Goal: Task Accomplishment & Management: Manage account settings

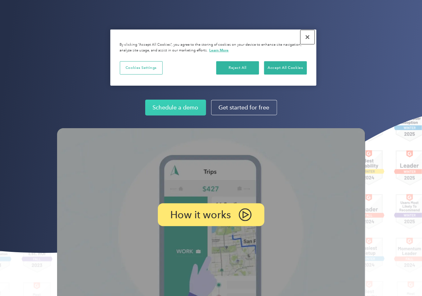
click at [307, 39] on button "Close" at bounding box center [307, 37] width 14 height 14
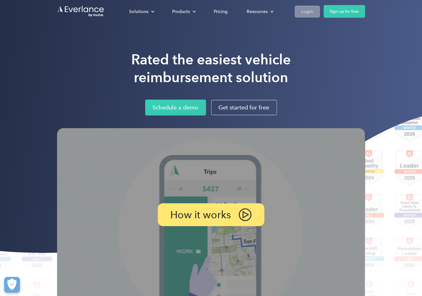
click at [306, 6] on link "Login" at bounding box center [307, 12] width 25 height 12
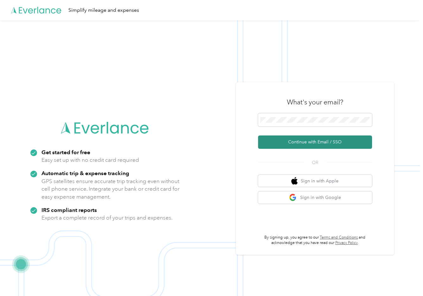
click at [297, 143] on button "Continue with Email / SSO" at bounding box center [315, 141] width 114 height 13
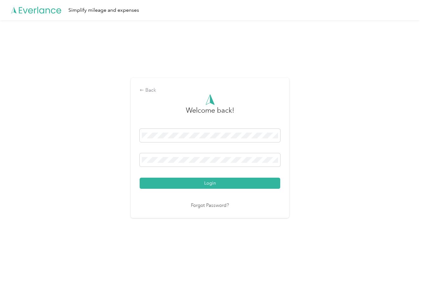
click at [200, 151] on div "Login" at bounding box center [210, 159] width 141 height 60
drag, startPoint x: 200, startPoint y: 152, endPoint x: 199, endPoint y: 157, distance: 4.5
click at [200, 152] on div "Login" at bounding box center [210, 159] width 141 height 60
click at [140, 177] on button "Login" at bounding box center [210, 182] width 141 height 11
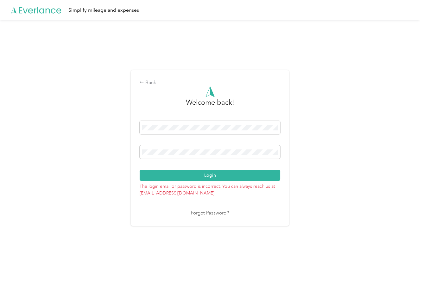
drag, startPoint x: 196, startPoint y: 149, endPoint x: 41, endPoint y: 160, distance: 155.4
click at [41, 160] on div "Back Welcome back! Login The login email or password is incorrect. You can alwa…" at bounding box center [210, 150] width 420 height 260
click at [84, 153] on div "Back Welcome back! Login The login email or password is incorrect. You can alwa…" at bounding box center [210, 150] width 420 height 260
click at [140, 170] on button "Login" at bounding box center [210, 175] width 141 height 11
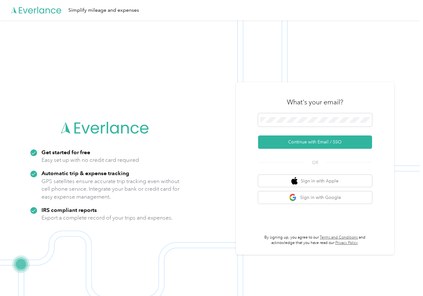
click at [391, 49] on img at bounding box center [210, 168] width 420 height 296
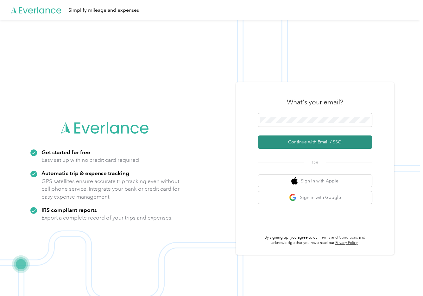
click at [316, 140] on button "Continue with Email / SSO" at bounding box center [315, 141] width 114 height 13
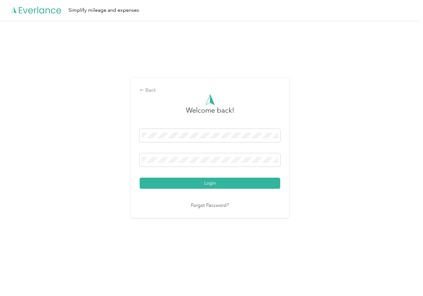
click at [58, 163] on div "Back Welcome back! Login Forgot Password?" at bounding box center [210, 150] width 420 height 260
click at [140, 177] on button "Login" at bounding box center [210, 182] width 141 height 11
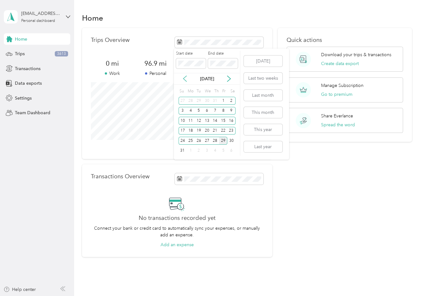
click at [183, 77] on icon at bounding box center [185, 78] width 6 height 6
click at [228, 77] on icon at bounding box center [229, 78] width 6 height 6
click at [272, 97] on button "Last month" at bounding box center [263, 95] width 39 height 11
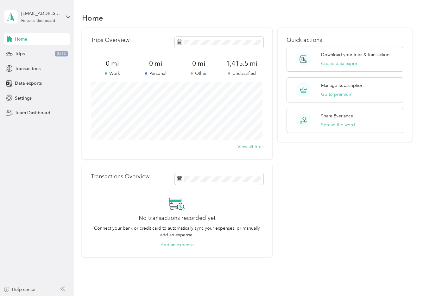
click at [36, 166] on aside "jmf.rental.properties@gmail.com Personal dashboard Home Trips 3613 Transactions…" at bounding box center [37, 148] width 74 height 296
click at [19, 56] on span "Trips" at bounding box center [20, 53] width 10 height 7
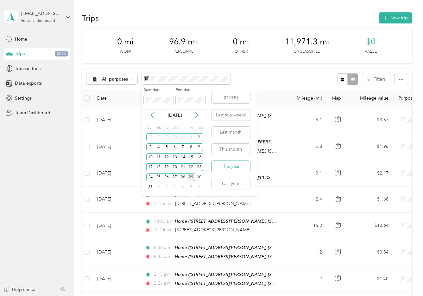
click at [243, 169] on button "This year" at bounding box center [231, 166] width 39 height 11
click at [231, 190] on div "Today Last two weeks Last month This month This year Last year" at bounding box center [230, 140] width 40 height 111
click at [230, 185] on button "Last year" at bounding box center [231, 183] width 39 height 11
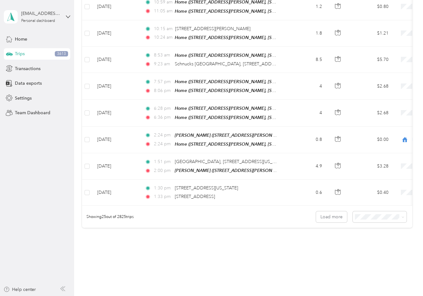
scroll to position [627, 0]
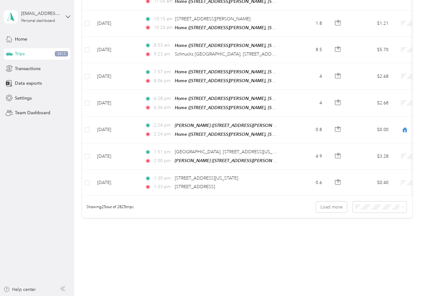
click at [373, 231] on div "100 per load" at bounding box center [378, 231] width 45 height 7
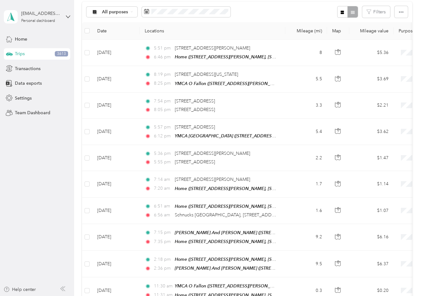
scroll to position [25, 0]
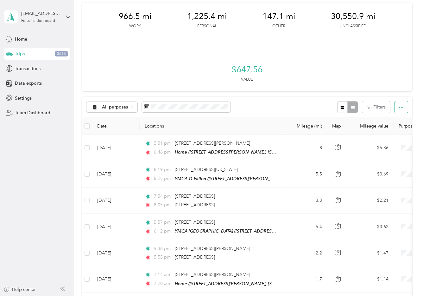
click at [402, 106] on icon "button" at bounding box center [401, 107] width 4 height 4
click at [401, 106] on icon "button" at bounding box center [401, 107] width 4 height 4
click at [372, 108] on button "Filters" at bounding box center [377, 107] width 28 height 12
click at [285, 108] on div "All purposes Filters" at bounding box center [247, 107] width 331 height 21
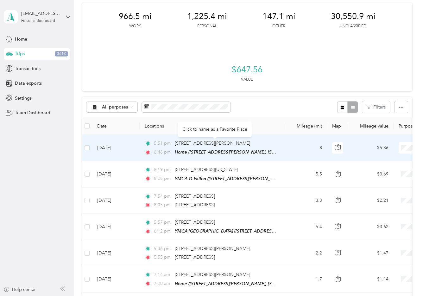
drag, startPoint x: 254, startPoint y: 142, endPoint x: 175, endPoint y: 142, distance: 78.9
click at [175, 142] on div "5:51 pm 1501 W Hwy 50, O'Fallon, IL 62269, USA" at bounding box center [211, 143] width 133 height 7
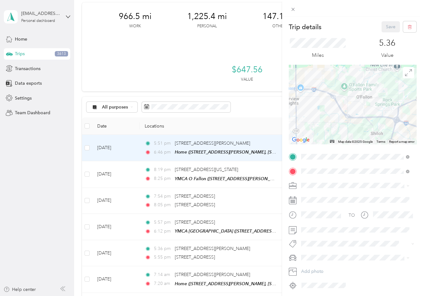
drag, startPoint x: 175, startPoint y: 142, endPoint x: 241, endPoint y: 124, distance: 68.8
click at [241, 124] on div "Trip details Save This trip cannot be edited because it is either under review,…" at bounding box center [211, 148] width 423 height 296
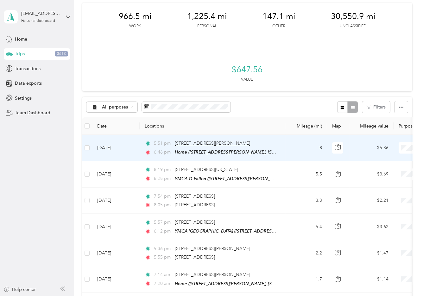
click at [194, 143] on span "1501 W Hwy 50, O'Fallon, IL 62269, USA" at bounding box center [212, 142] width 75 height 5
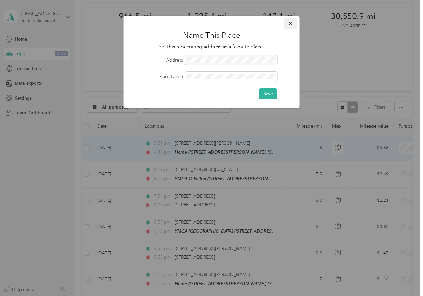
click at [290, 25] on icon "button" at bounding box center [291, 23] width 4 height 4
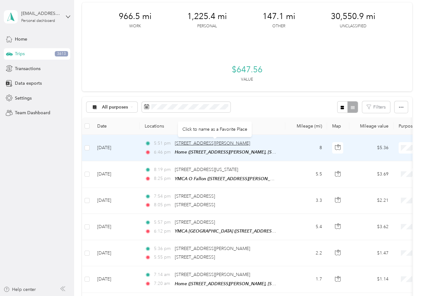
drag, startPoint x: 243, startPoint y: 143, endPoint x: 175, endPoint y: 142, distance: 68.5
click at [175, 142] on div "5:51 pm 1501 W Hwy 50, O'Fallon, IL 62269, USA" at bounding box center [211, 143] width 133 height 7
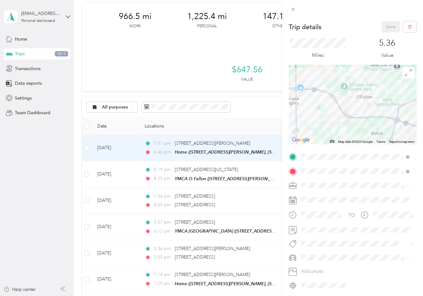
click at [177, 142] on div "Trip details Save This trip cannot be edited because it is either under review,…" at bounding box center [211, 148] width 423 height 296
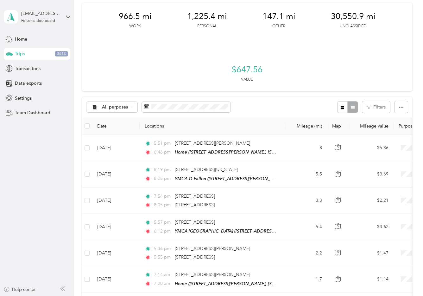
click at [177, 142] on div at bounding box center [211, 148] width 423 height 296
click at [177, 142] on span "1501 W Hwy 50, O'Fallon, IL 62269, USA" at bounding box center [212, 142] width 75 height 5
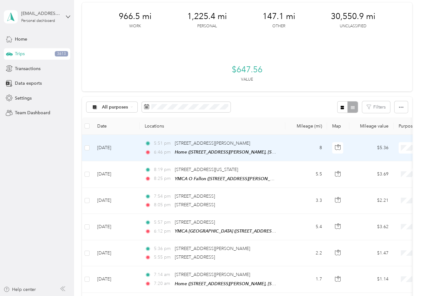
click at [177, 142] on div at bounding box center [211, 148] width 423 height 296
click at [177, 142] on span "1501 W Hwy 50, O'Fallon, IL 62269, USA" at bounding box center [212, 142] width 75 height 5
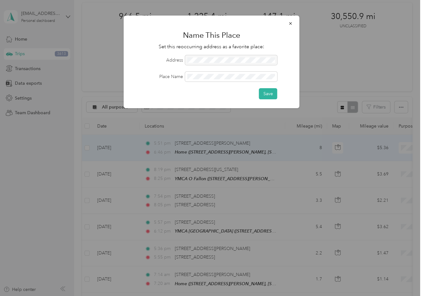
drag, startPoint x: 269, startPoint y: 60, endPoint x: 195, endPoint y: 62, distance: 74.2
click at [195, 62] on div at bounding box center [231, 60] width 92 height 10
click at [212, 61] on div at bounding box center [231, 60] width 92 height 10
click at [290, 23] on icon "button" at bounding box center [290, 23] width 3 height 3
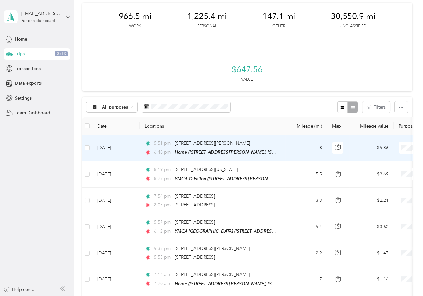
drag, startPoint x: 261, startPoint y: 140, endPoint x: 174, endPoint y: 143, distance: 86.2
click at [174, 143] on div "5:51 pm 1501 W Hwy 50, O'Fallon, IL 62269, USA" at bounding box center [211, 143] width 133 height 7
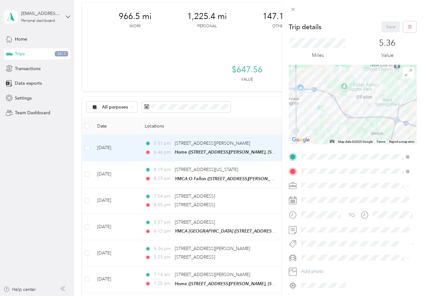
click at [188, 141] on div "Trip details Save This trip cannot be edited because it is either under review,…" at bounding box center [211, 148] width 423 height 296
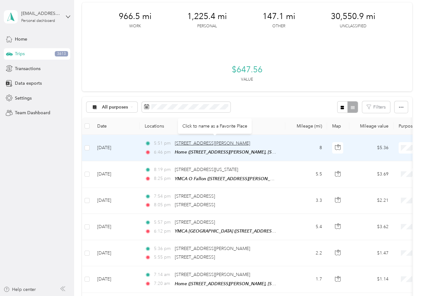
click at [192, 140] on span "1501 W Hwy 50, O'Fallon, IL 62269, USA" at bounding box center [212, 142] width 75 height 5
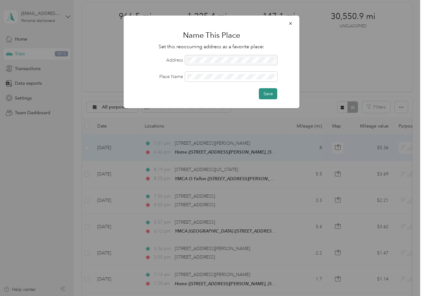
click at [264, 96] on button "Save" at bounding box center [268, 93] width 18 height 11
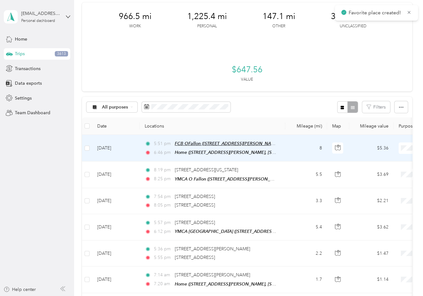
click at [240, 141] on span "FCB OFallon (1501 W Hwy 50, O'Fallon, IL 62269, USA, St. Clair County, Illinois)" at bounding box center [263, 143] width 177 height 5
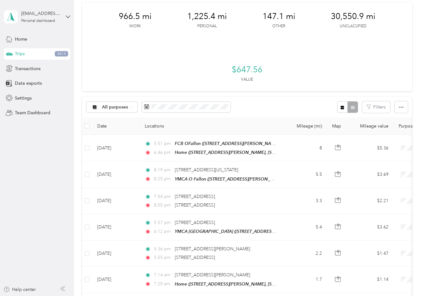
click at [297, 43] on div "966.5 mi Work 1,225.4 mi Personal 147.1 mi Other 30,550.9 mi Unclassified $647.…" at bounding box center [247, 47] width 331 height 89
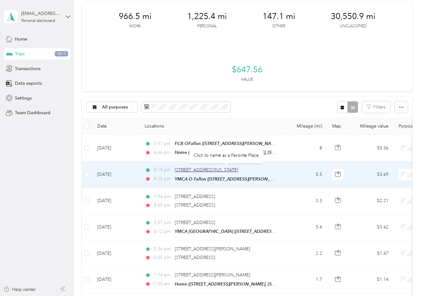
click at [227, 167] on span "1120, Section Line Road, Belleville, St. Clair County, Illinois, 62221, USA" at bounding box center [206, 169] width 63 height 5
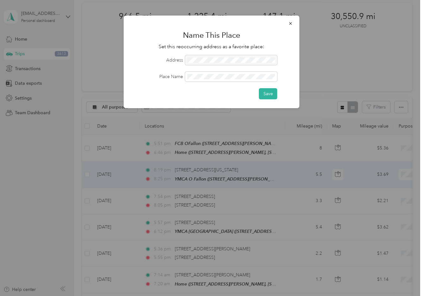
click at [204, 61] on div at bounding box center [231, 60] width 92 height 10
click at [291, 26] on button "button" at bounding box center [290, 23] width 13 height 11
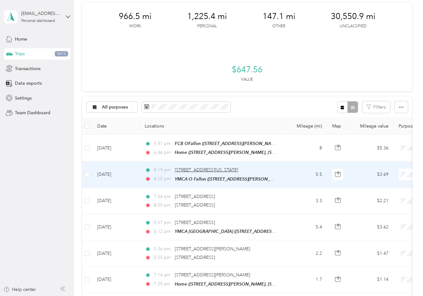
click at [218, 167] on span "1120, Section Line Road, Belleville, St. Clair County, Illinois, 62221, USA" at bounding box center [206, 169] width 63 height 5
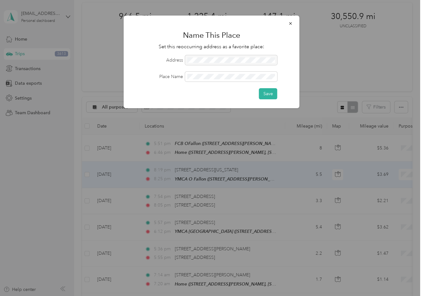
click at [253, 60] on div at bounding box center [231, 60] width 92 height 10
click at [289, 23] on icon "button" at bounding box center [291, 23] width 4 height 4
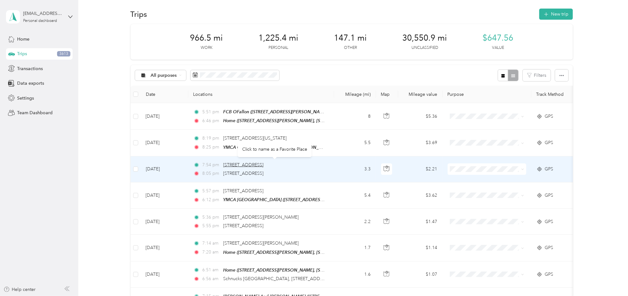
click at [263, 162] on span "2501 Green Mt Commons Dr, Belleville, IL 62221, USA" at bounding box center [243, 164] width 40 height 5
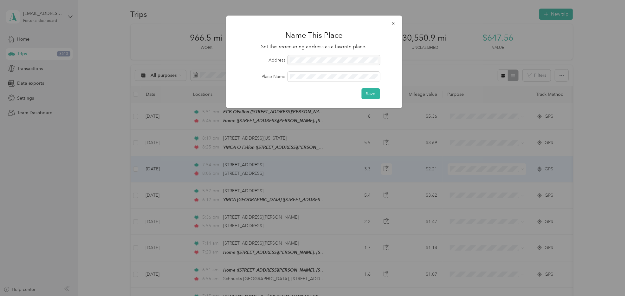
click at [308, 60] on div at bounding box center [333, 60] width 92 height 10
click at [308, 59] on div at bounding box center [333, 60] width 92 height 10
drag, startPoint x: 291, startPoint y: 59, endPoint x: 341, endPoint y: 59, distance: 50.1
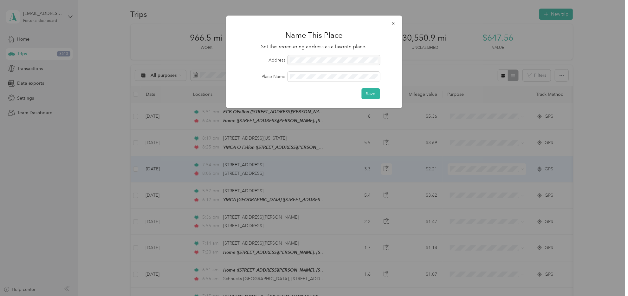
click at [341, 59] on div at bounding box center [333, 60] width 92 height 10
drag, startPoint x: 291, startPoint y: 60, endPoint x: 332, endPoint y: 64, distance: 42.0
click at [332, 64] on div at bounding box center [333, 60] width 92 height 10
click at [333, 63] on div at bounding box center [333, 60] width 92 height 10
click at [334, 63] on div at bounding box center [333, 60] width 92 height 10
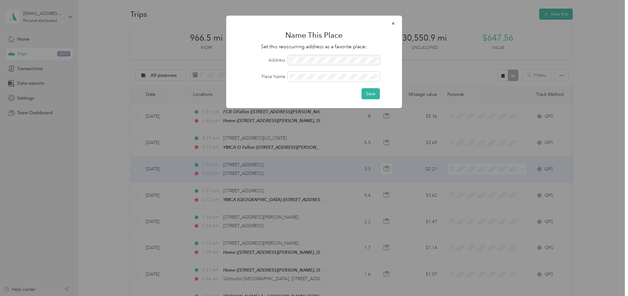
click at [334, 63] on div at bounding box center [333, 60] width 92 height 10
click at [361, 88] on button "Save" at bounding box center [370, 93] width 18 height 11
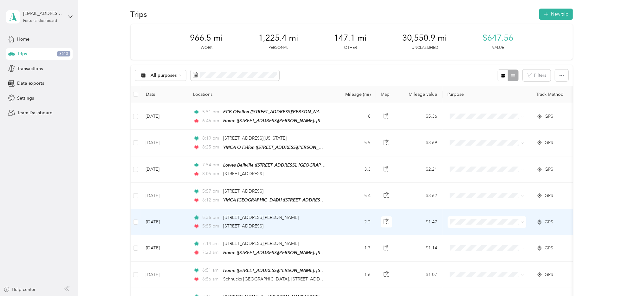
scroll to position [35, 0]
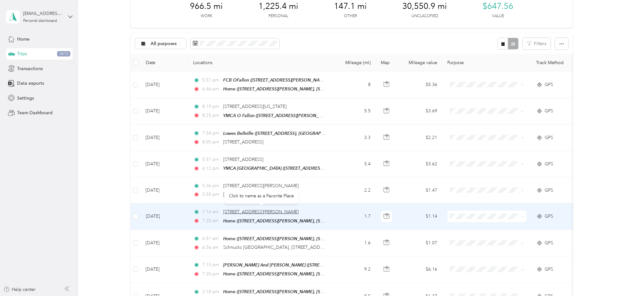
click at [273, 211] on span "907 E Hwy 50, O'Fallon, IL 62269, USA" at bounding box center [260, 211] width 75 height 5
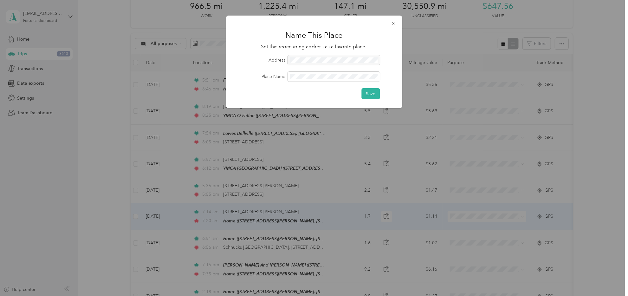
drag, startPoint x: 369, startPoint y: 60, endPoint x: 263, endPoint y: 53, distance: 106.1
click at [263, 53] on div "Name This Place Set this reoccurring address as a favorite place: Address Place…" at bounding box center [314, 62] width 176 height 93
click at [300, 61] on div at bounding box center [333, 60] width 92 height 10
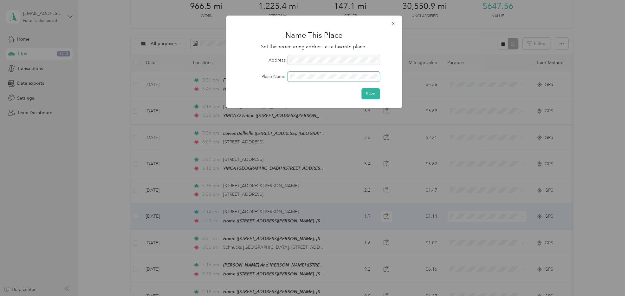
click at [361, 88] on button "Save" at bounding box center [370, 93] width 18 height 11
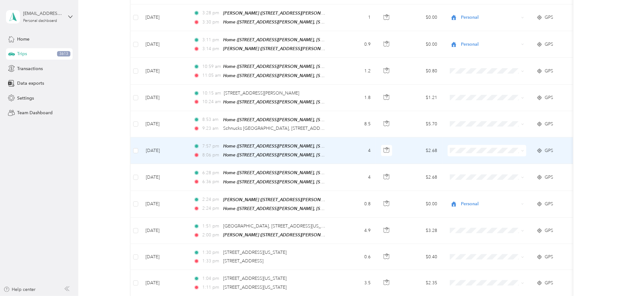
scroll to position [511, 0]
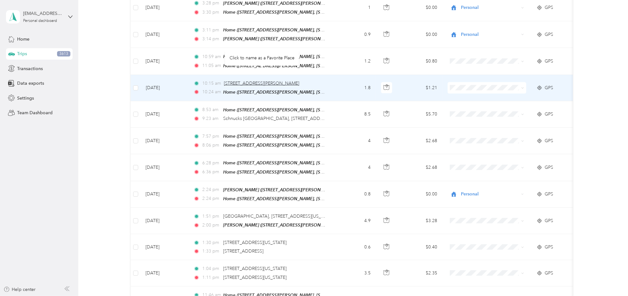
click at [274, 80] on span "907 E Hwy 50, O'Fallon, IL 62269, USA" at bounding box center [261, 82] width 75 height 5
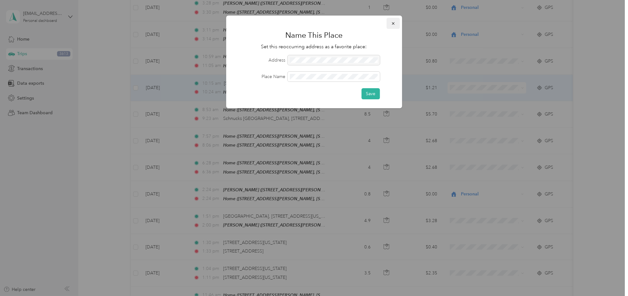
click at [394, 22] on icon "button" at bounding box center [393, 23] width 4 height 4
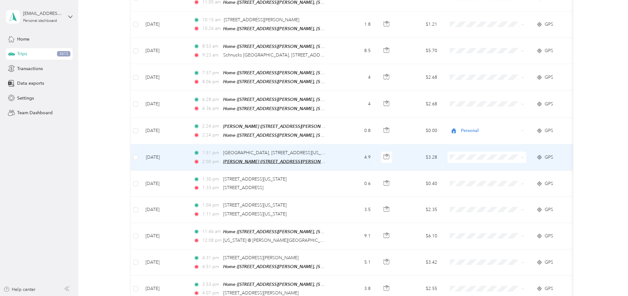
scroll to position [606, 0]
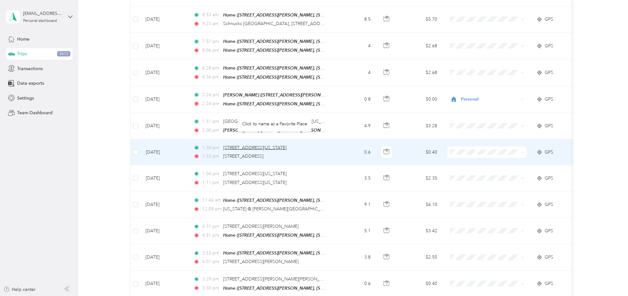
click at [233, 145] on span "6308 N Illinois St, Fairview Heights, IL 62208, USA" at bounding box center [254, 147] width 63 height 5
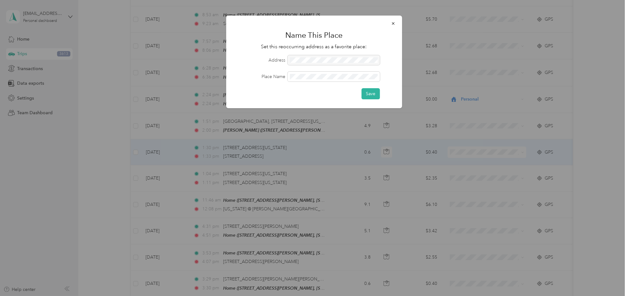
click at [354, 57] on div at bounding box center [333, 60] width 92 height 10
click at [348, 62] on div at bounding box center [333, 60] width 92 height 10
click at [348, 61] on div at bounding box center [333, 60] width 92 height 10
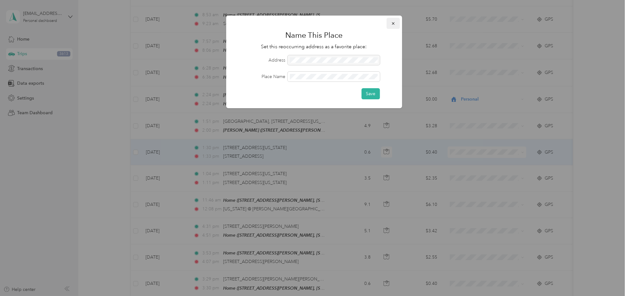
click at [387, 23] on button "button" at bounding box center [392, 23] width 13 height 11
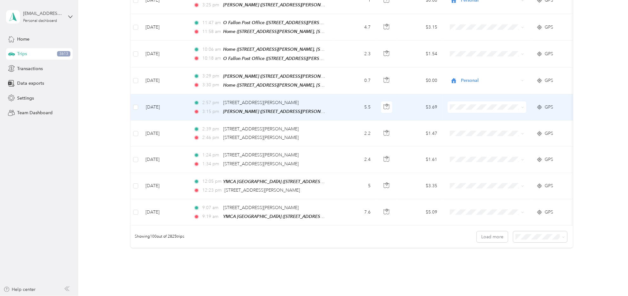
scroll to position [2522, 0]
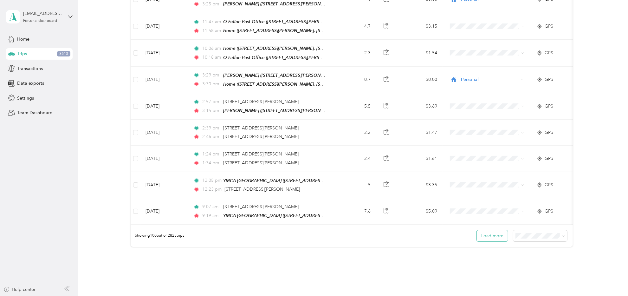
click at [423, 230] on button "Load more" at bounding box center [492, 235] width 31 height 11
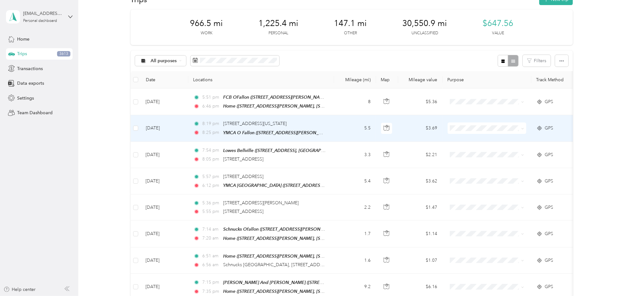
scroll to position [0, 0]
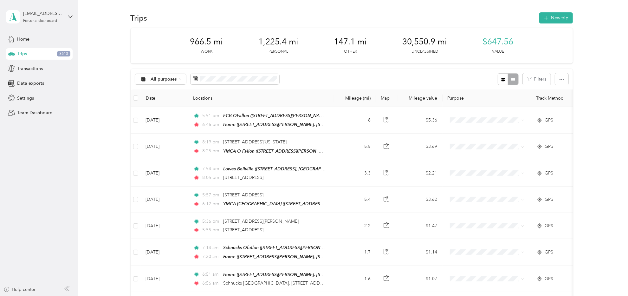
click at [323, 77] on div "All purposes Filters" at bounding box center [352, 79] width 442 height 21
drag, startPoint x: 450, startPoint y: 40, endPoint x: 376, endPoint y: 41, distance: 74.5
click at [376, 41] on div "966.5 mi Work 1,225.4 mi Personal 147.1 mi Other 30,550.9 mi Unclassified $647.…" at bounding box center [352, 45] width 442 height 35
click at [382, 49] on div "966.5 mi Work 1,225.4 mi Personal 147.1 mi Other 30,550.9 mi Unclassified $647.…" at bounding box center [352, 45] width 442 height 35
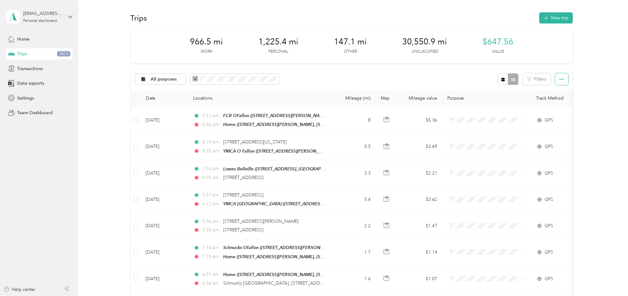
click at [423, 82] on button "button" at bounding box center [561, 79] width 13 height 12
click at [423, 101] on span "Export" at bounding box center [551, 101] width 13 height 5
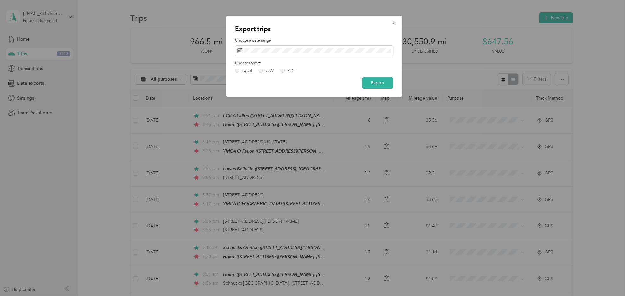
click at [258, 71] on div "Excel CSV PDF" at bounding box center [314, 70] width 158 height 4
click at [259, 68] on div "Choose format Excel CSV PDF" at bounding box center [314, 67] width 158 height 12
click at [263, 73] on form "Choose a date range Choose format Excel CSV PDF Export" at bounding box center [314, 63] width 158 height 51
click at [262, 71] on label "CSV" at bounding box center [266, 70] width 15 height 4
click at [389, 24] on button "button" at bounding box center [392, 23] width 13 height 11
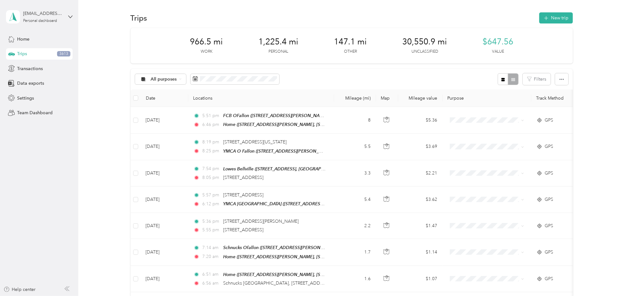
click at [392, 34] on label "Choose a date range" at bounding box center [314, 37] width 158 height 6
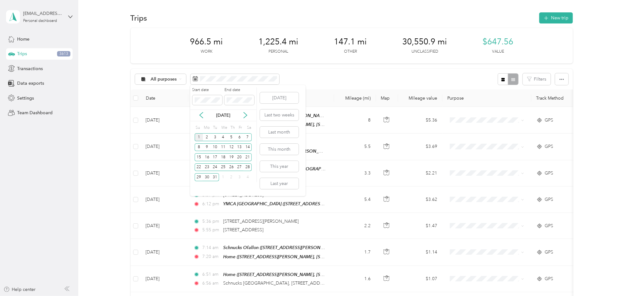
click at [198, 137] on div "1" at bounding box center [199, 137] width 8 height 8
click at [215, 176] on div "31" at bounding box center [215, 177] width 8 height 8
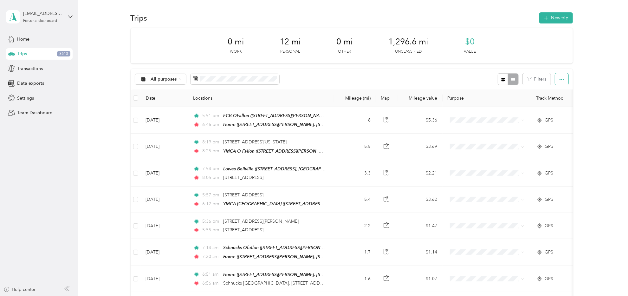
click at [423, 82] on button "button" at bounding box center [561, 79] width 13 height 12
click at [423, 100] on span "Export" at bounding box center [551, 101] width 13 height 5
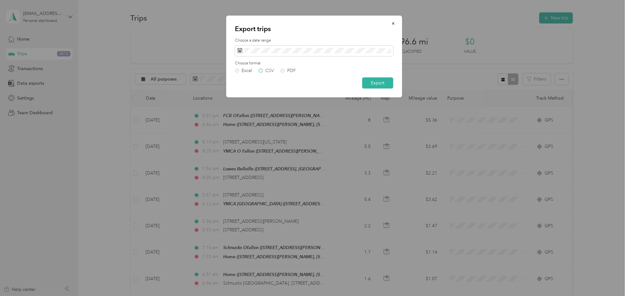
click at [260, 72] on label "CSV" at bounding box center [266, 70] width 15 height 4
click at [247, 72] on div "Excel" at bounding box center [246, 70] width 10 height 4
click at [382, 86] on button "Export" at bounding box center [377, 82] width 31 height 11
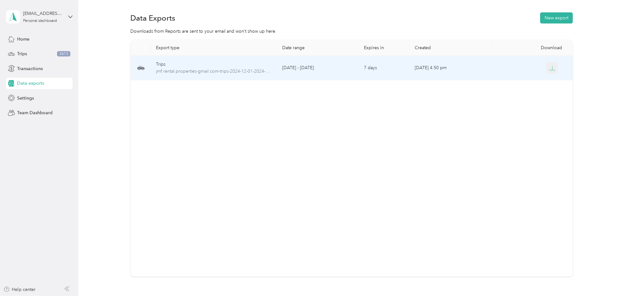
click at [423, 65] on icon "button" at bounding box center [552, 68] width 6 height 6
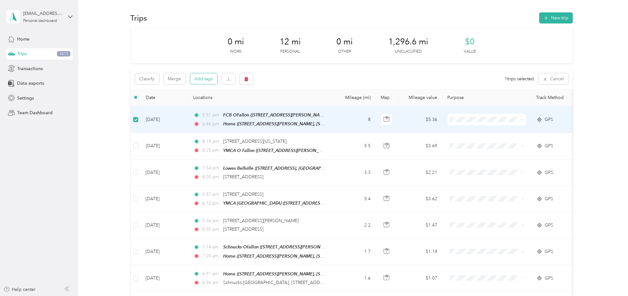
click at [202, 81] on button "Add tags" at bounding box center [203, 78] width 27 height 11
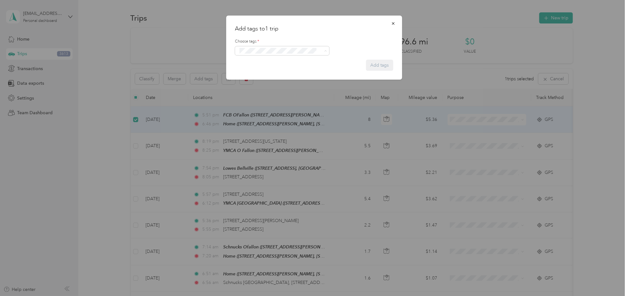
click at [280, 69] on button "Add tag Carnival" at bounding box center [281, 70] width 39 height 11
click at [387, 70] on button "Add tags" at bounding box center [379, 66] width 27 height 11
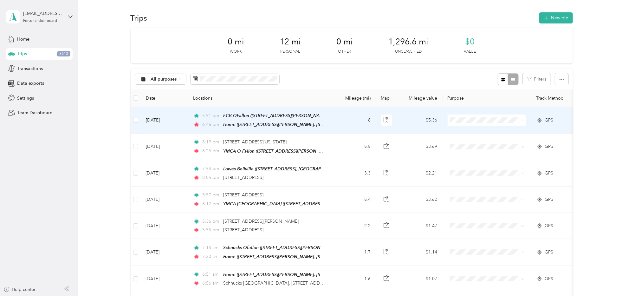
click at [163, 115] on td "Dec 30, 2024" at bounding box center [165, 120] width 48 height 27
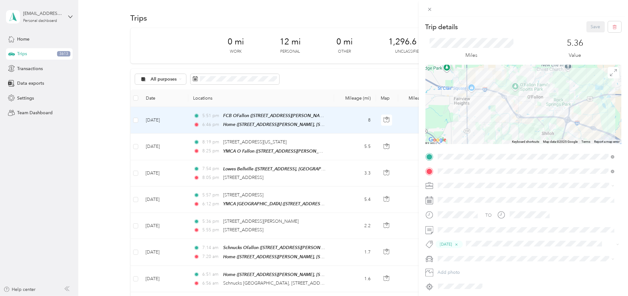
scroll to position [23, 0]
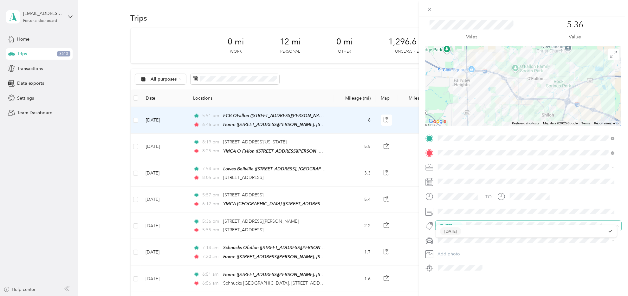
click at [423, 224] on icon "button" at bounding box center [456, 226] width 4 height 4
click at [93, 106] on div "Trip details Save This trip cannot be edited because it is either under review,…" at bounding box center [314, 148] width 628 height 296
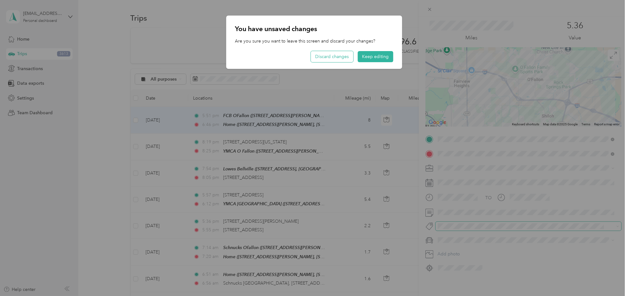
click at [348, 56] on button "Discard changes" at bounding box center [332, 56] width 42 height 11
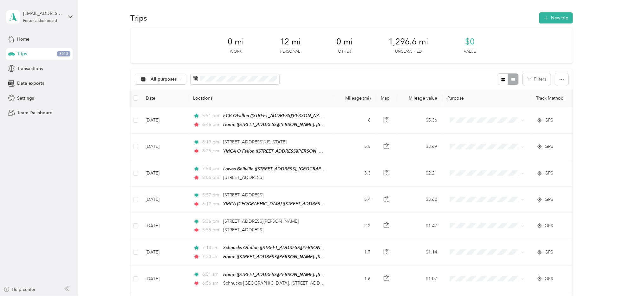
click at [11, 52] on icon at bounding box center [11, 53] width 7 height 3
click at [249, 73] on div "All purposes Filters" at bounding box center [352, 79] width 442 height 21
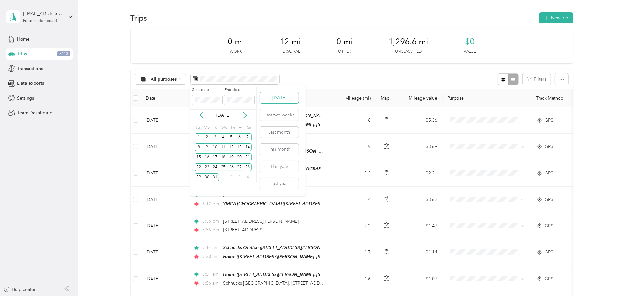
click at [281, 97] on button "Today" at bounding box center [279, 97] width 39 height 11
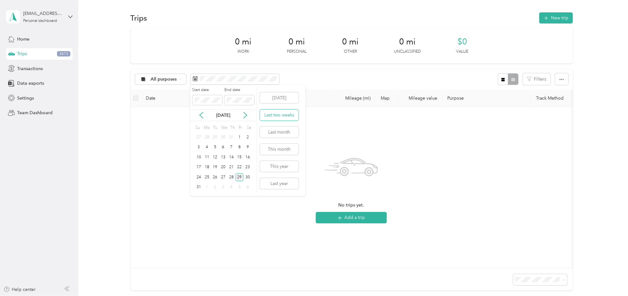
click at [278, 118] on button "Last two weeks" at bounding box center [279, 114] width 39 height 11
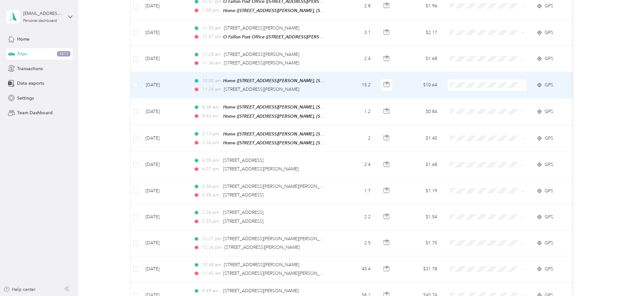
scroll to position [190, 0]
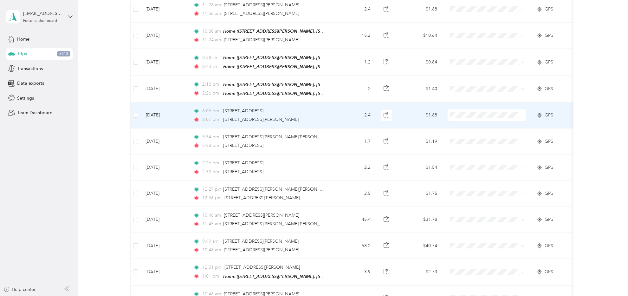
click at [341, 108] on td "2.4" at bounding box center [355, 115] width 42 height 26
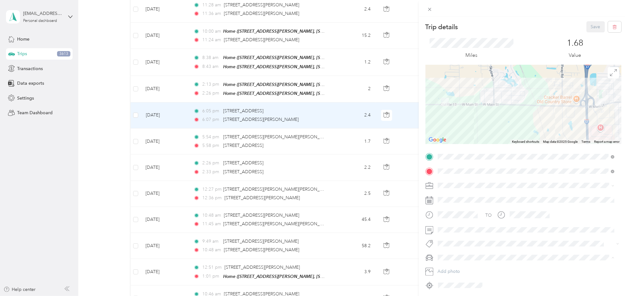
click at [423, 268] on div "Dad's Wagon" at bounding box center [526, 268] width 172 height 7
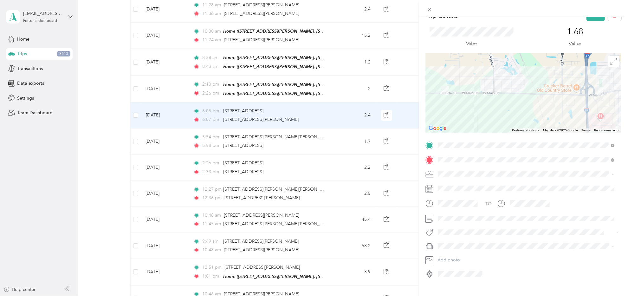
scroll to position [22, 0]
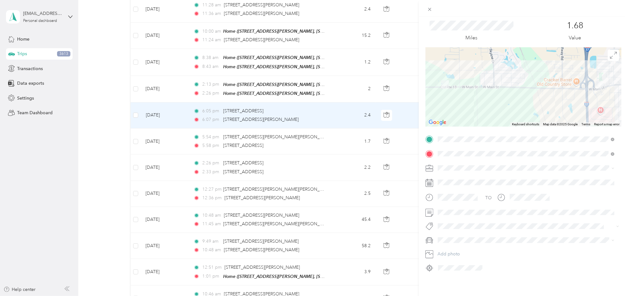
click at [90, 167] on div "Trip details Save This trip cannot be edited because it is either under review,…" at bounding box center [314, 148] width 628 height 296
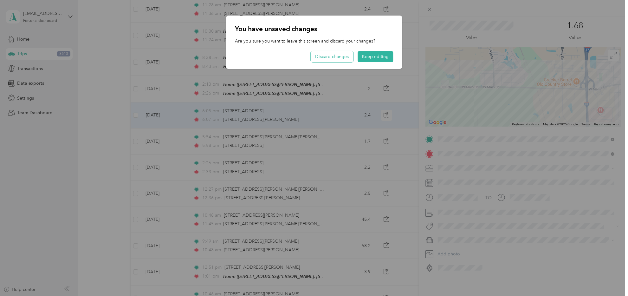
click at [329, 61] on button "Discard changes" at bounding box center [332, 56] width 42 height 11
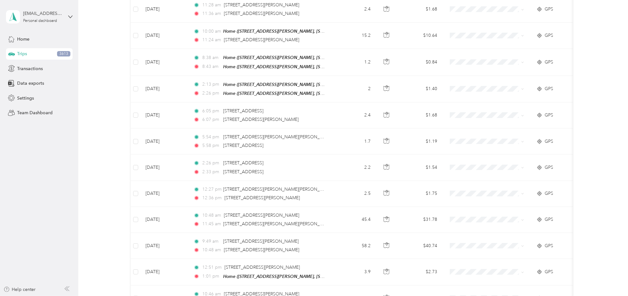
click at [101, 129] on div at bounding box center [314, 148] width 628 height 296
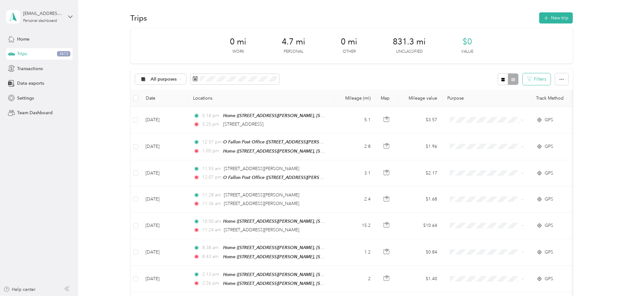
click at [423, 79] on button "Filters" at bounding box center [537, 79] width 28 height 12
click at [423, 87] on div "All purposes Filters" at bounding box center [352, 79] width 442 height 21
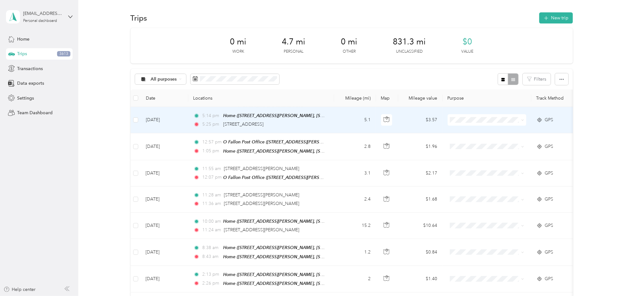
click at [337, 114] on td "5.1" at bounding box center [355, 120] width 42 height 26
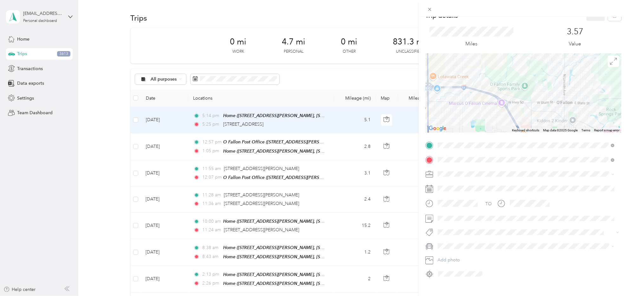
scroll to position [22, 0]
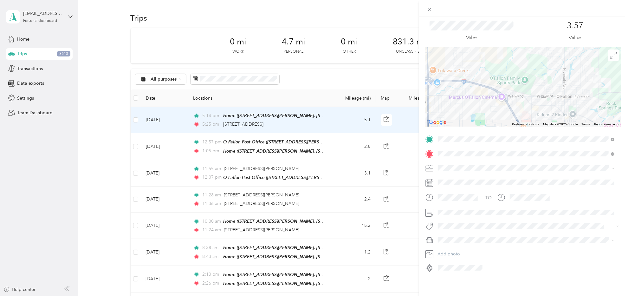
click at [423, 271] on div "Trip details Save This trip cannot be edited because it is either under review,…" at bounding box center [523, 165] width 209 height 296
click at [423, 277] on div "Trip details Save This trip cannot be edited because it is either under review,…" at bounding box center [523, 165] width 209 height 296
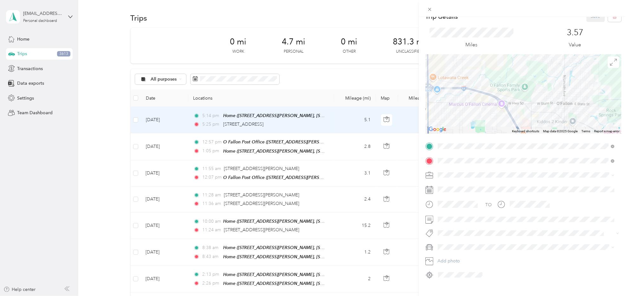
scroll to position [0, 0]
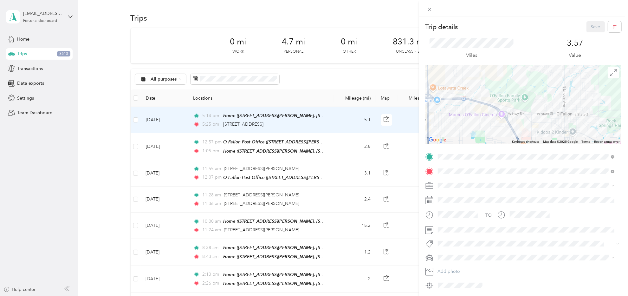
click at [97, 75] on div "Trip details Save This trip cannot be edited because it is either under review,…" at bounding box center [314, 148] width 628 height 296
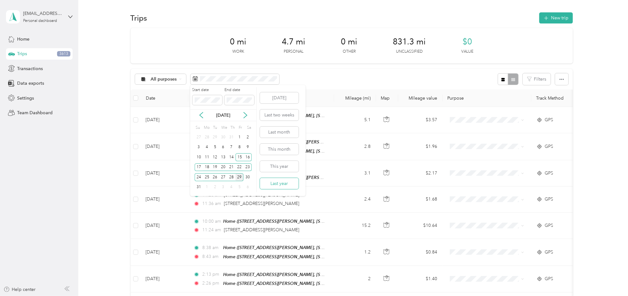
click at [281, 186] on button "Last year" at bounding box center [279, 183] width 39 height 11
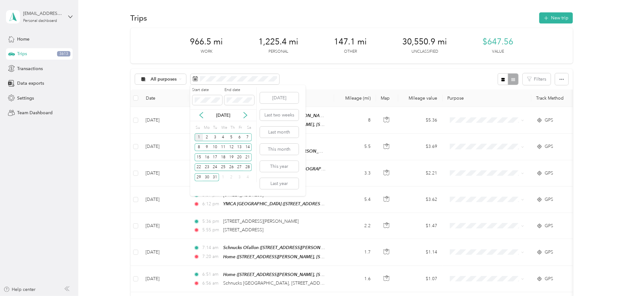
click at [195, 136] on div "1" at bounding box center [199, 137] width 8 height 8
click at [216, 177] on div "31" at bounding box center [215, 177] width 8 height 8
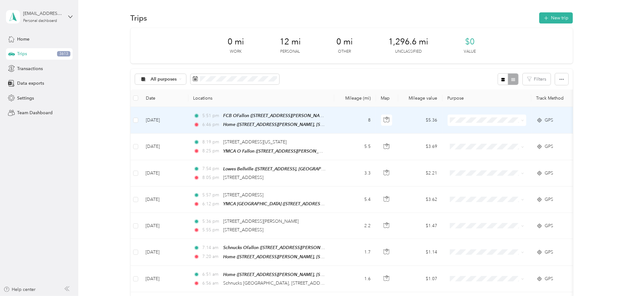
click at [335, 124] on td "8" at bounding box center [355, 120] width 42 height 27
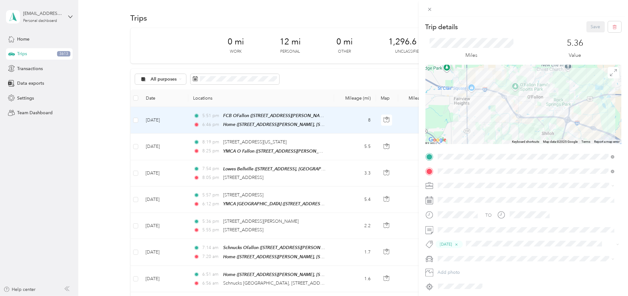
click at [423, 6] on span at bounding box center [429, 9] width 9 height 9
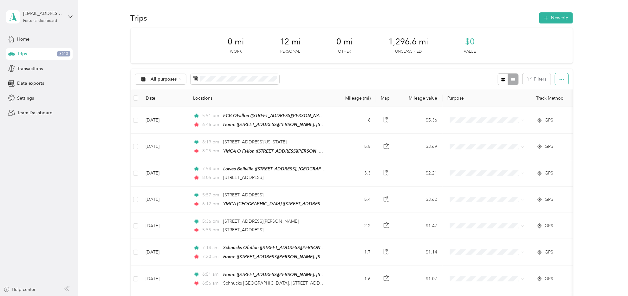
click at [423, 80] on button "button" at bounding box center [561, 79] width 13 height 12
click at [423, 79] on icon "button" at bounding box center [503, 79] width 4 height 4
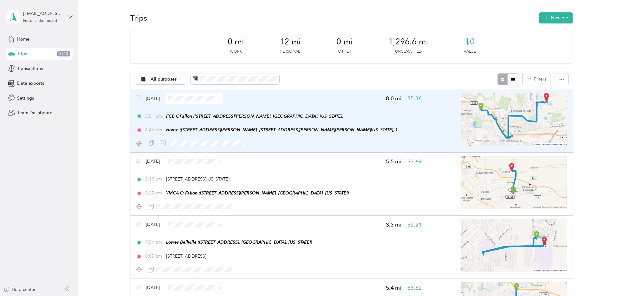
click at [152, 144] on icon at bounding box center [151, 143] width 6 height 6
click at [151, 142] on icon at bounding box center [151, 143] width 6 height 6
click at [149, 143] on icon at bounding box center [151, 143] width 6 height 6
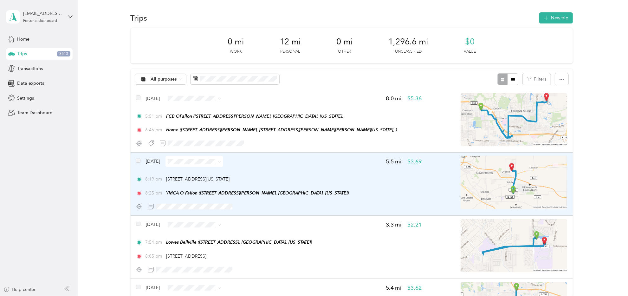
click at [398, 195] on div "8:25 pm YMCA O Fallon (284 N 7 Hills Rd, O'Fallon, IL 62269, USA, St. Clair Cou…" at bounding box center [279, 193] width 286 height 7
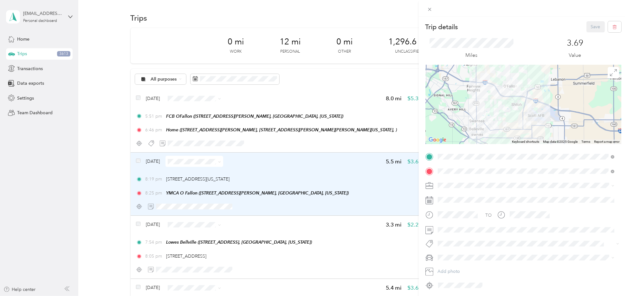
click at [398, 195] on div "Trip details Save This trip cannot be edited because it is either under review,…" at bounding box center [314, 148] width 628 height 296
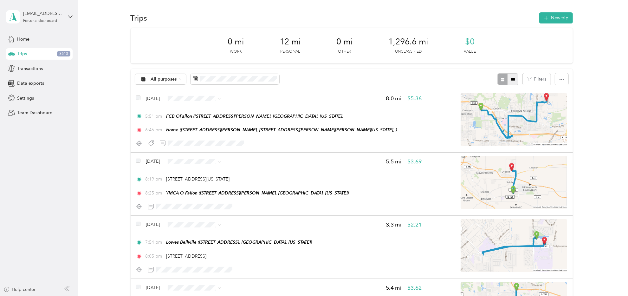
click at [423, 82] on button "button" at bounding box center [512, 79] width 11 height 12
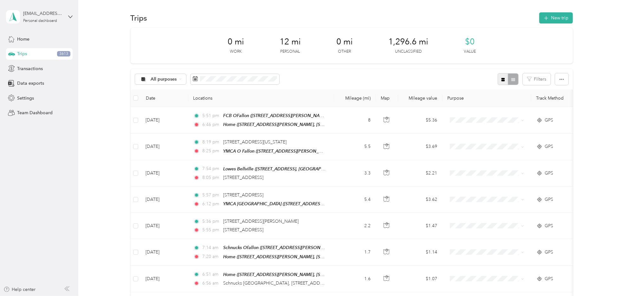
click at [423, 80] on icon "button" at bounding box center [502, 79] width 3 height 3
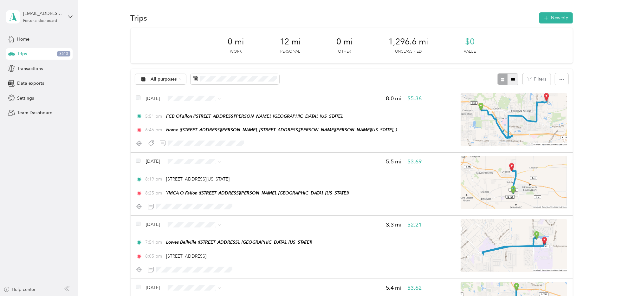
click at [423, 80] on icon "button" at bounding box center [513, 79] width 4 height 4
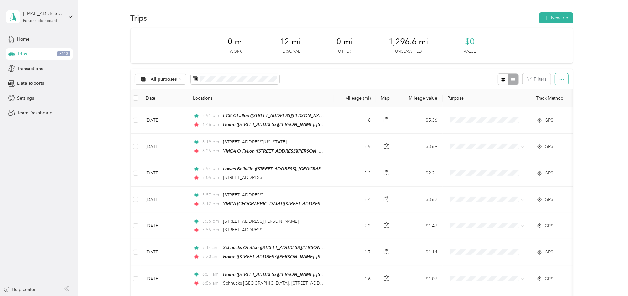
click at [423, 78] on icon "button" at bounding box center [561, 79] width 4 height 4
click at [26, 98] on span "Settings" at bounding box center [25, 98] width 17 height 7
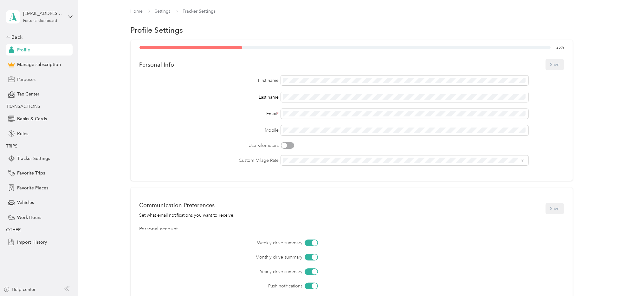
click at [34, 80] on span "Purposes" at bounding box center [26, 79] width 18 height 7
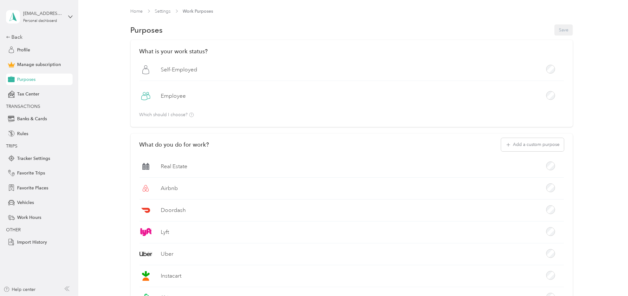
click at [164, 14] on span "Settings" at bounding box center [163, 11] width 16 height 7
click at [423, 146] on button "Add a custom purpose" at bounding box center [532, 144] width 63 height 13
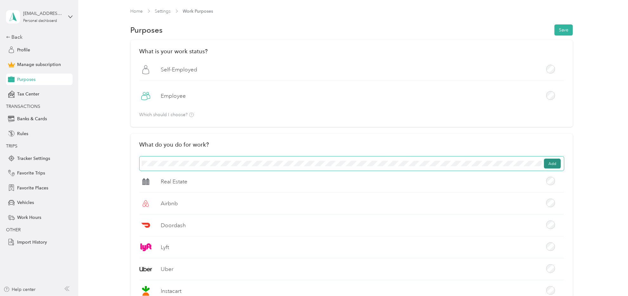
click at [423, 164] on button "Add" at bounding box center [552, 163] width 17 height 10
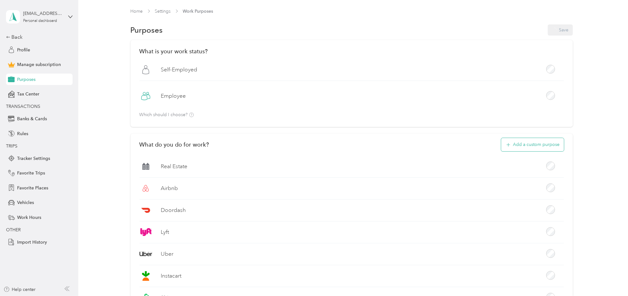
click at [423, 141] on button "Add a custom purpose" at bounding box center [532, 144] width 63 height 13
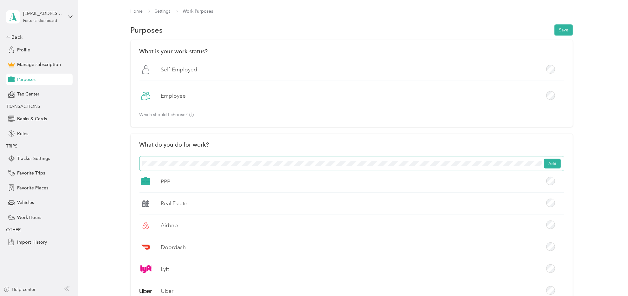
click at [423, 160] on button "Add" at bounding box center [552, 163] width 17 height 10
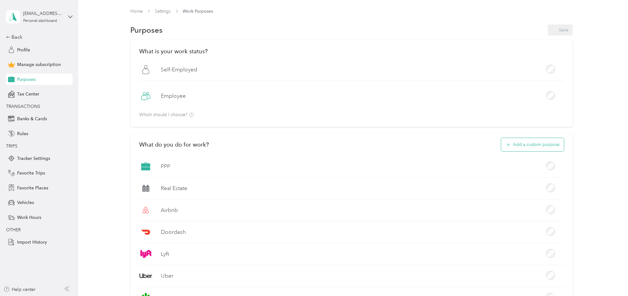
click at [423, 141] on button "Add a custom purpose" at bounding box center [532, 144] width 63 height 13
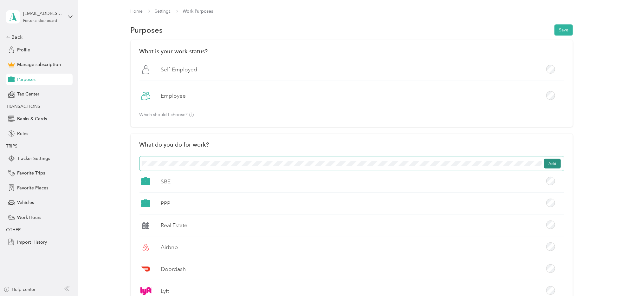
click at [423, 162] on button "Add" at bounding box center [552, 163] width 17 height 10
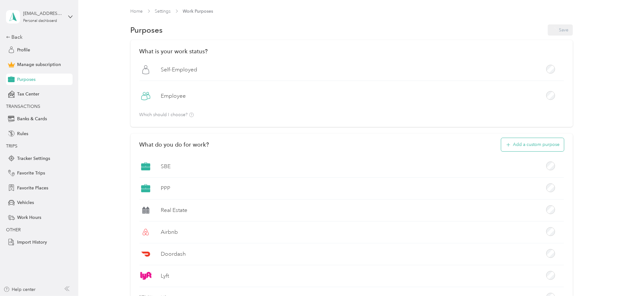
click at [423, 148] on button "Add a custom purpose" at bounding box center [532, 144] width 63 height 13
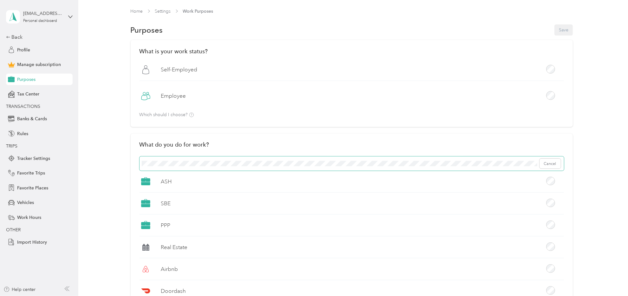
click at [217, 156] on span "Cancel" at bounding box center [351, 163] width 424 height 15
click at [423, 162] on button "Add" at bounding box center [552, 163] width 17 height 10
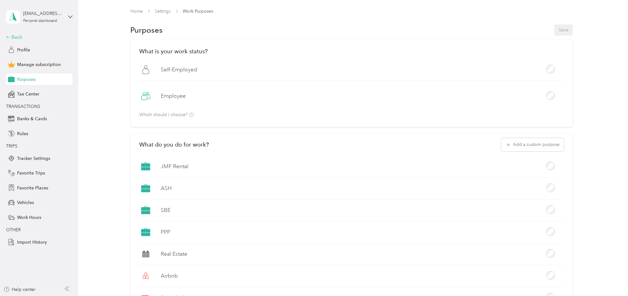
click at [19, 34] on div "Back" at bounding box center [37, 37] width 63 height 8
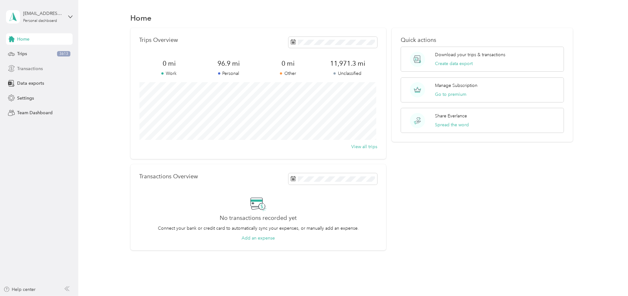
click at [23, 71] on span "Transactions" at bounding box center [30, 68] width 26 height 7
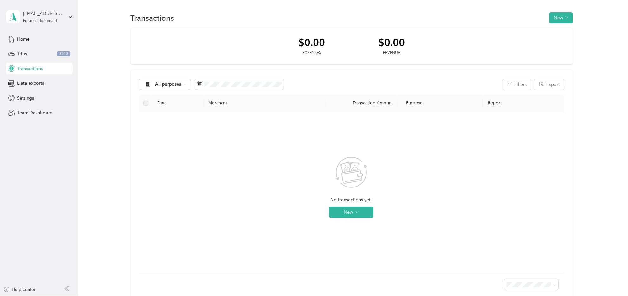
click at [219, 78] on div "All purposes Filters Export Date Merchant Transaction Amount Purpose Report No …" at bounding box center [352, 184] width 442 height 229
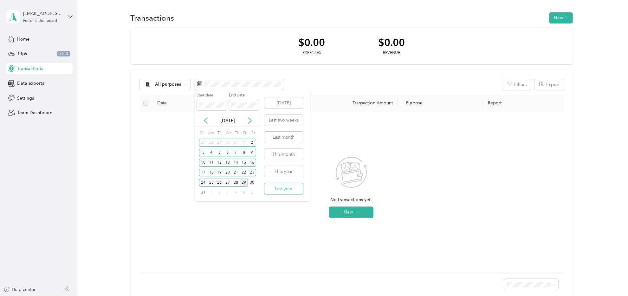
click at [275, 187] on button "Last year" at bounding box center [283, 188] width 39 height 11
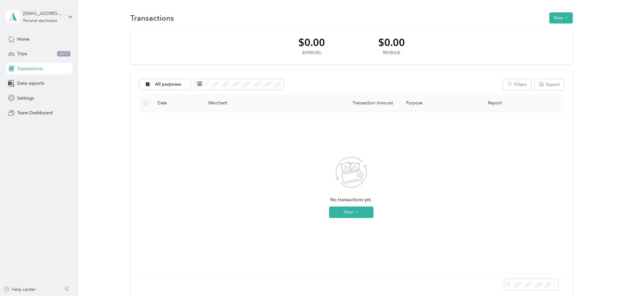
click at [340, 84] on div "All purposes Filters Export" at bounding box center [351, 84] width 424 height 11
click at [185, 83] on icon at bounding box center [184, 84] width 3 height 3
click at [173, 95] on span "All purposes" at bounding box center [180, 94] width 51 height 7
click at [170, 87] on div "All purposes" at bounding box center [164, 84] width 51 height 11
click at [144, 84] on icon at bounding box center [148, 84] width 8 height 5
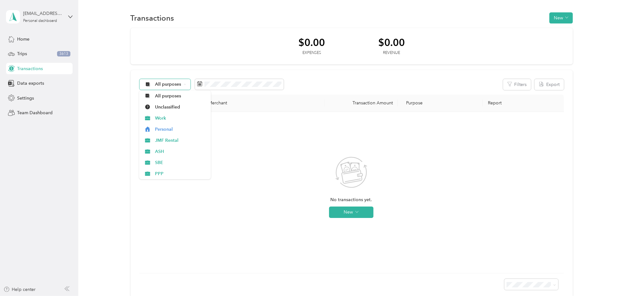
click at [145, 83] on icon at bounding box center [148, 84] width 8 height 5
click at [146, 83] on icon at bounding box center [146, 83] width 3 height 3
click at [147, 86] on icon at bounding box center [148, 84] width 8 height 5
click at [147, 85] on icon at bounding box center [146, 83] width 3 height 3
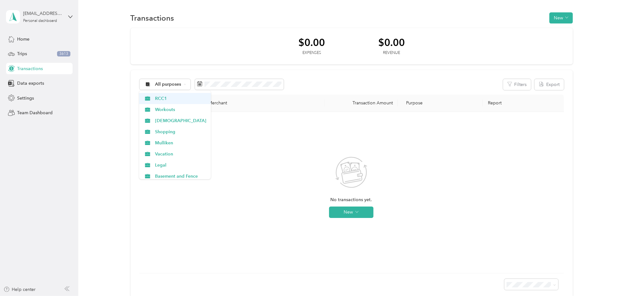
scroll to position [199, 0]
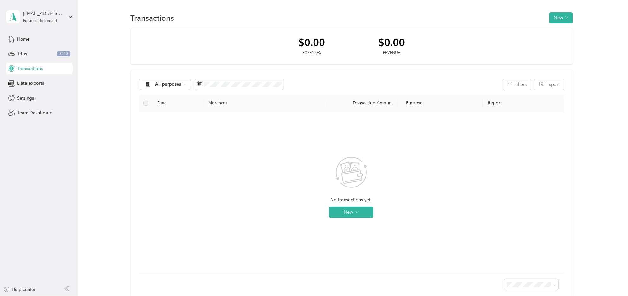
click at [316, 81] on div "All purposes Filters Export" at bounding box center [351, 84] width 424 height 11
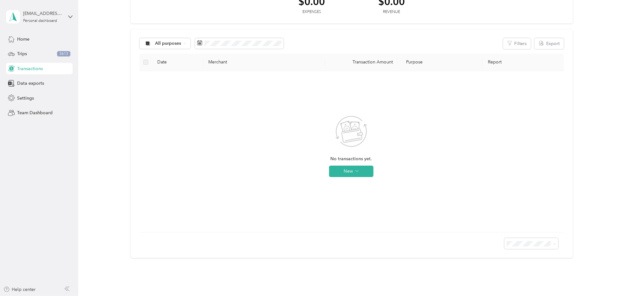
scroll to position [0, 0]
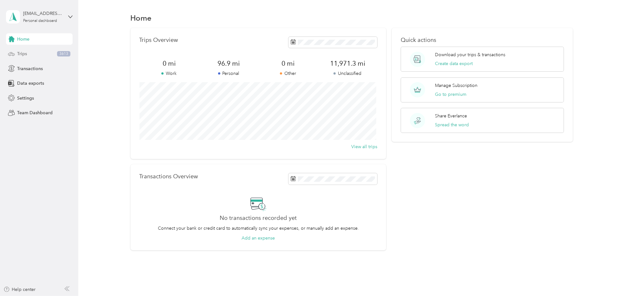
click at [27, 53] on span "Trips" at bounding box center [22, 53] width 10 height 7
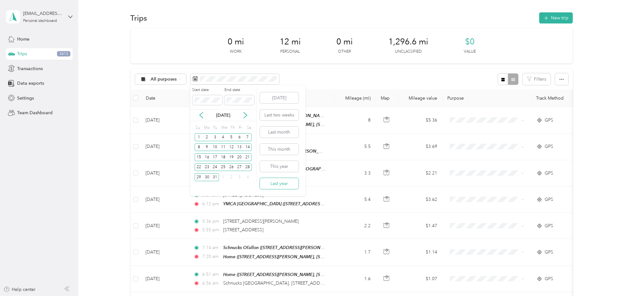
click at [280, 185] on button "Last year" at bounding box center [279, 183] width 39 height 11
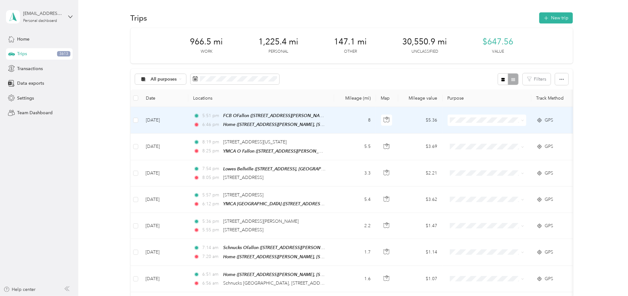
click at [423, 123] on span at bounding box center [486, 119] width 79 height 11
click at [423, 122] on span at bounding box center [486, 119] width 79 height 11
click at [400, 128] on td "$5.36" at bounding box center [420, 120] width 44 height 27
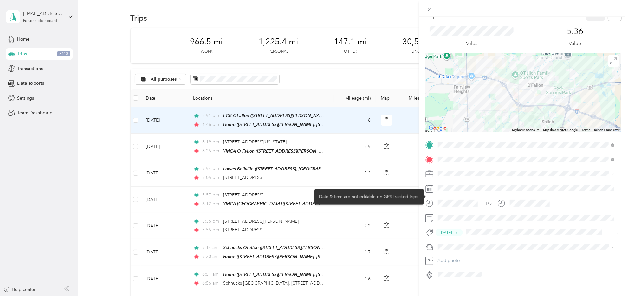
scroll to position [23, 0]
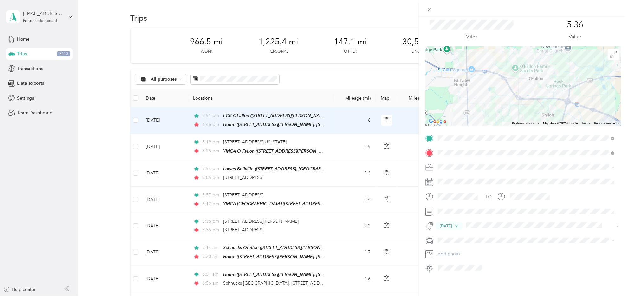
click at [423, 230] on li "PPP" at bounding box center [525, 228] width 181 height 11
click at [423, 224] on icon "button" at bounding box center [456, 226] width 4 height 4
click at [423, 278] on div "Trip details Save This trip cannot be edited because it is either under review,…" at bounding box center [523, 165] width 209 height 296
click at [423, 275] on div "Trip details Save This trip cannot be edited because it is either under review,…" at bounding box center [523, 165] width 209 height 296
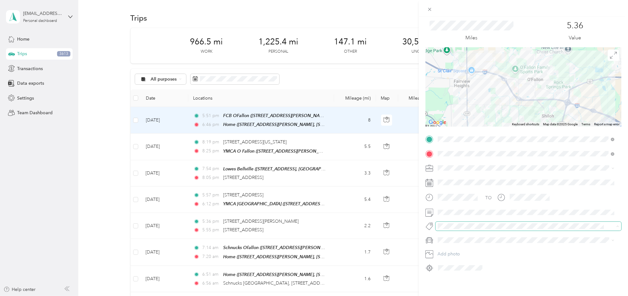
click at [314, 64] on div "Trip details Save This trip cannot be edited because it is either under review,…" at bounding box center [314, 148] width 628 height 296
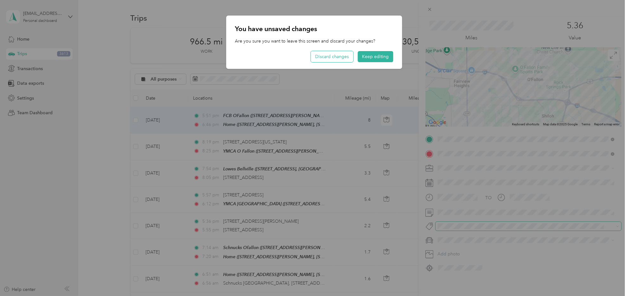
click at [338, 56] on button "Discard changes" at bounding box center [332, 56] width 42 height 11
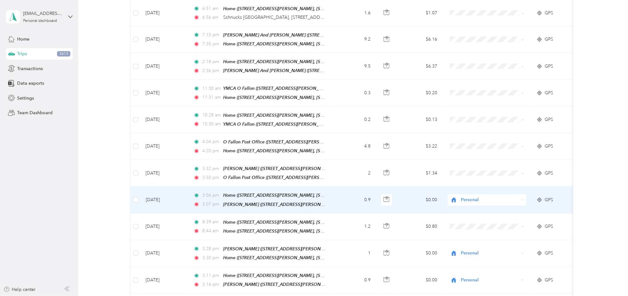
scroll to position [285, 0]
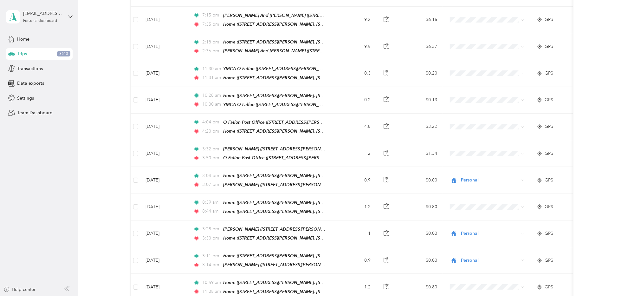
drag, startPoint x: 602, startPoint y: 130, endPoint x: 586, endPoint y: 137, distance: 17.7
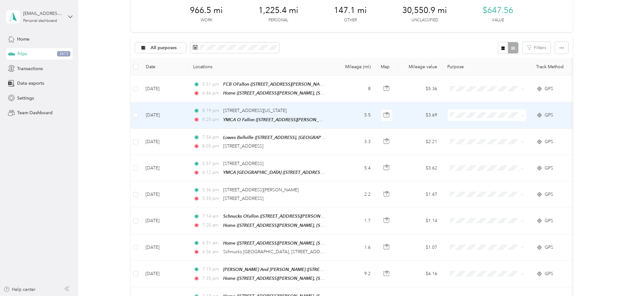
scroll to position [0, 0]
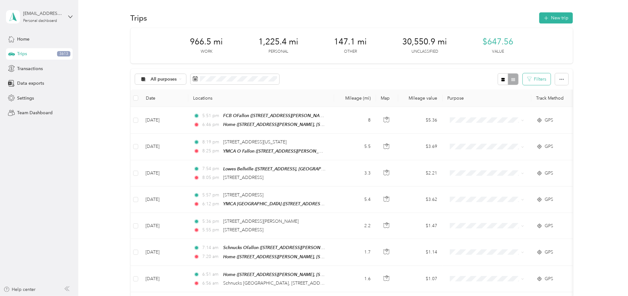
click at [423, 76] on button "Filters" at bounding box center [537, 79] width 28 height 12
click at [423, 79] on button "button" at bounding box center [561, 79] width 13 height 12
click at [423, 78] on button "button" at bounding box center [561, 79] width 13 height 12
click at [318, 77] on div "All purposes Filters" at bounding box center [352, 79] width 442 height 21
